Goal: Information Seeking & Learning: Learn about a topic

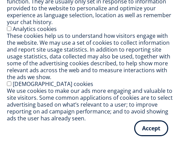
click at [151, 129] on button "Accept" at bounding box center [151, 128] width 34 height 16
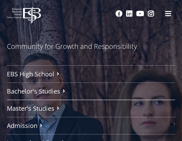
click at [50, 106] on link "Master's Studies" at bounding box center [91, 108] width 168 height 17
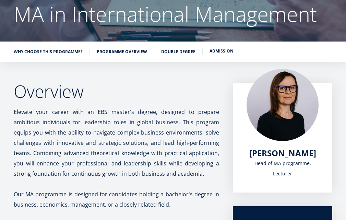
click at [212, 52] on link "Admission" at bounding box center [222, 51] width 24 height 7
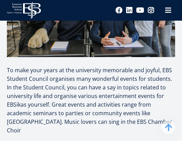
scroll to position [4466, 0]
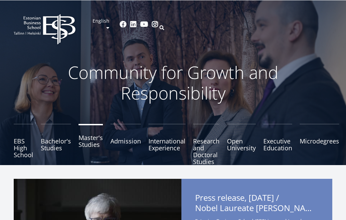
click at [81, 143] on link "Master's Studies" at bounding box center [91, 144] width 24 height 41
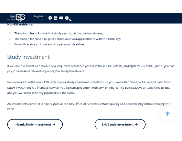
scroll to position [3225, 0]
